Goal: Navigation & Orientation: Find specific page/section

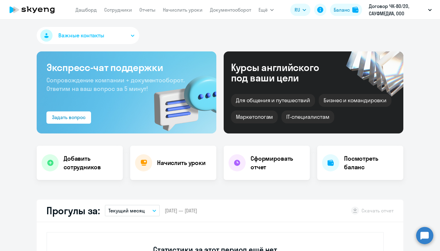
select select "30"
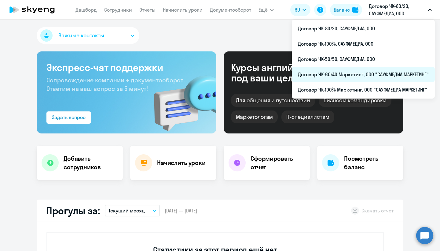
click at [356, 74] on li "Договор ЧК-60/40 Маркетинг, ООО "САУФМЕДИА МАРКЕТИНГ"" at bounding box center [363, 74] width 143 height 15
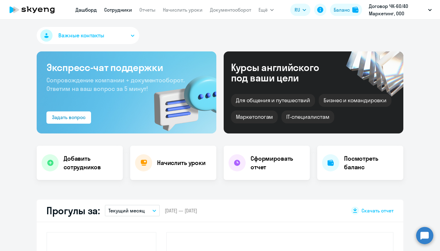
select select "30"
click at [118, 8] on link "Сотрудники" at bounding box center [118, 10] width 28 height 6
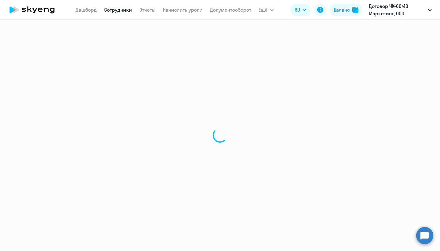
select select "30"
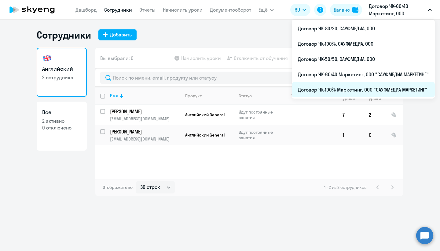
click at [354, 87] on li "Договор ЧК-100% Маркетинг, ООО "САУФМЕДИА МАРКЕТИНГ"" at bounding box center [363, 89] width 143 height 15
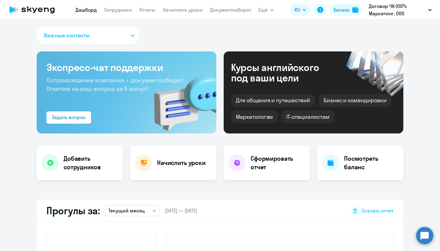
select select "30"
click at [126, 13] on app-menu-item-link "Сотрудники" at bounding box center [118, 10] width 28 height 8
click at [126, 11] on link "Сотрудники" at bounding box center [118, 10] width 28 height 6
select select "30"
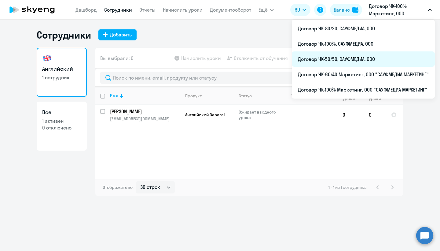
click at [343, 58] on li "Договор ЧК-50/50, САУФМЕДИА, ООО" at bounding box center [363, 58] width 143 height 15
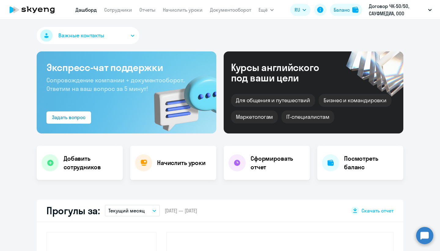
select select "30"
click at [117, 12] on link "Сотрудники" at bounding box center [118, 10] width 28 height 6
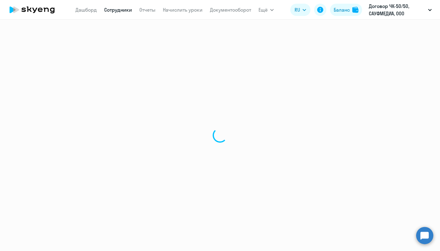
select select "30"
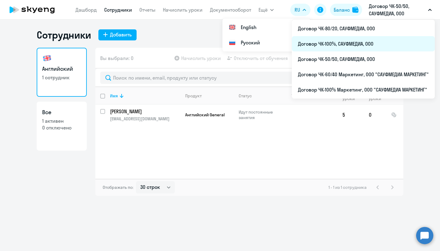
click at [348, 43] on li "Договор ЧК-100%, САУФМЕДИА, ООО" at bounding box center [363, 43] width 143 height 15
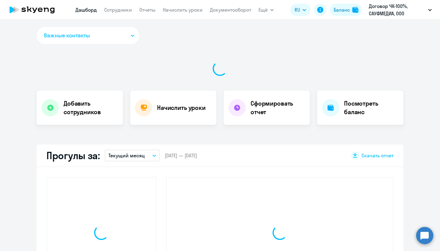
select select "30"
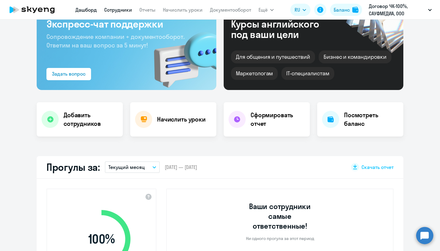
scroll to position [44, 0]
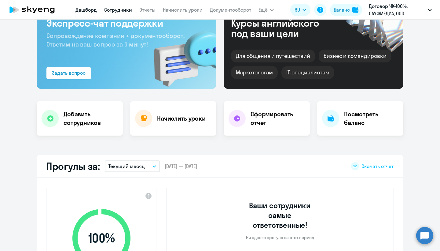
click at [122, 11] on link "Сотрудники" at bounding box center [118, 10] width 28 height 6
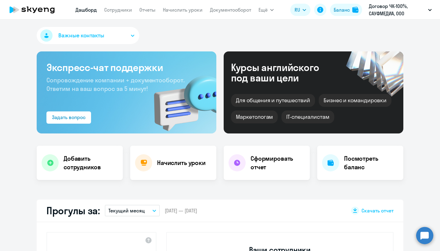
select select "30"
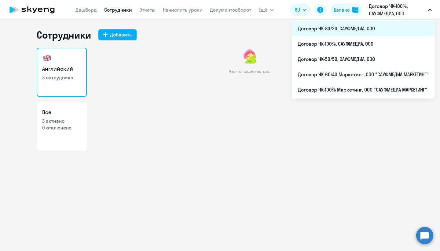
click at [355, 25] on li "Договор ЧК-80/20, САУФМЕДИА, ООО" at bounding box center [363, 28] width 143 height 15
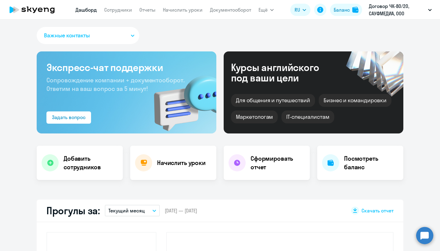
select select "30"
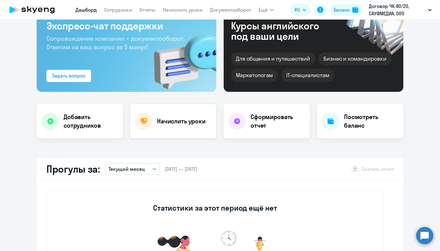
scroll to position [63, 0]
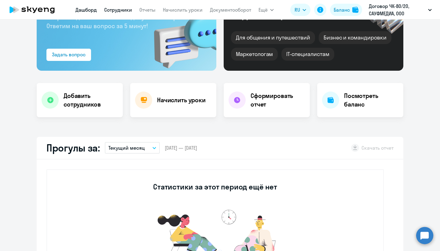
click at [125, 12] on link "Сотрудники" at bounding box center [118, 10] width 28 height 6
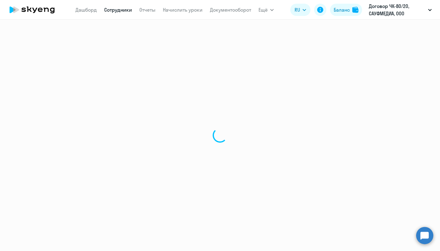
select select "30"
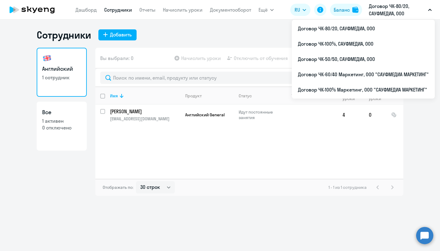
click at [378, 7] on p "Договор ЧК-80/20, САУФМЕДИА, ООО" at bounding box center [397, 9] width 57 height 15
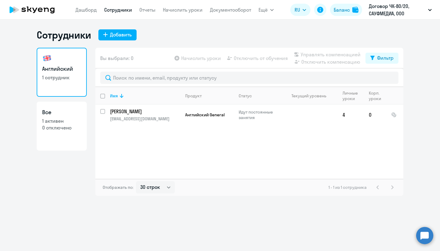
click at [378, 7] on p "Договор ЧК-80/20, САУФМЕДИА, ООО" at bounding box center [397, 9] width 57 height 15
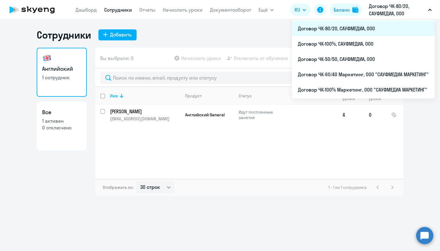
click at [356, 28] on li "Договор ЧК-80/20, САУФМЕДИА, ООО" at bounding box center [363, 28] width 143 height 15
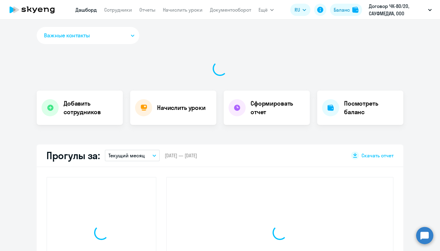
select select "30"
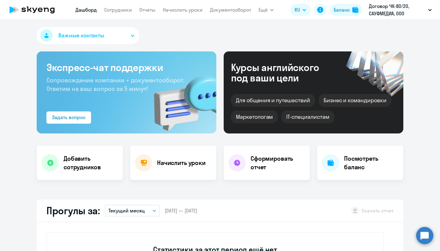
click at [117, 15] on nav "[PERSON_NAME] Отчеты Начислить уроки Документооборот" at bounding box center [164, 10] width 176 height 12
click at [120, 10] on link "Сотрудники" at bounding box center [118, 10] width 28 height 6
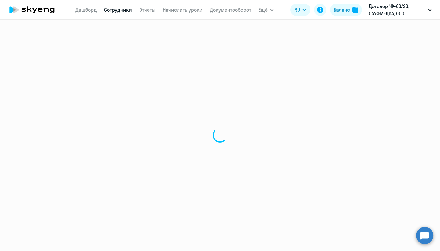
select select "30"
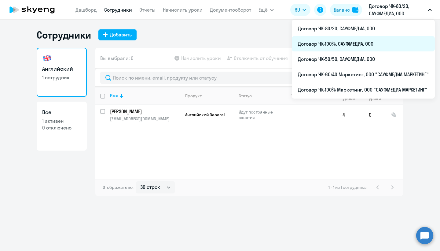
click at [348, 41] on li "Договор ЧК-100%, САУФМЕДИА, ООО" at bounding box center [363, 43] width 143 height 15
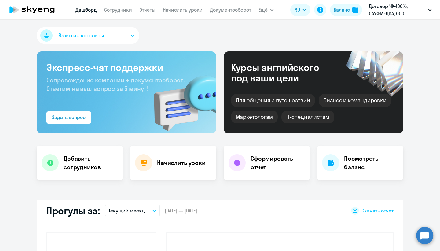
select select "30"
click at [123, 10] on link "Сотрудники" at bounding box center [118, 10] width 28 height 6
select select "30"
